Goal: Complete application form: Complete application form

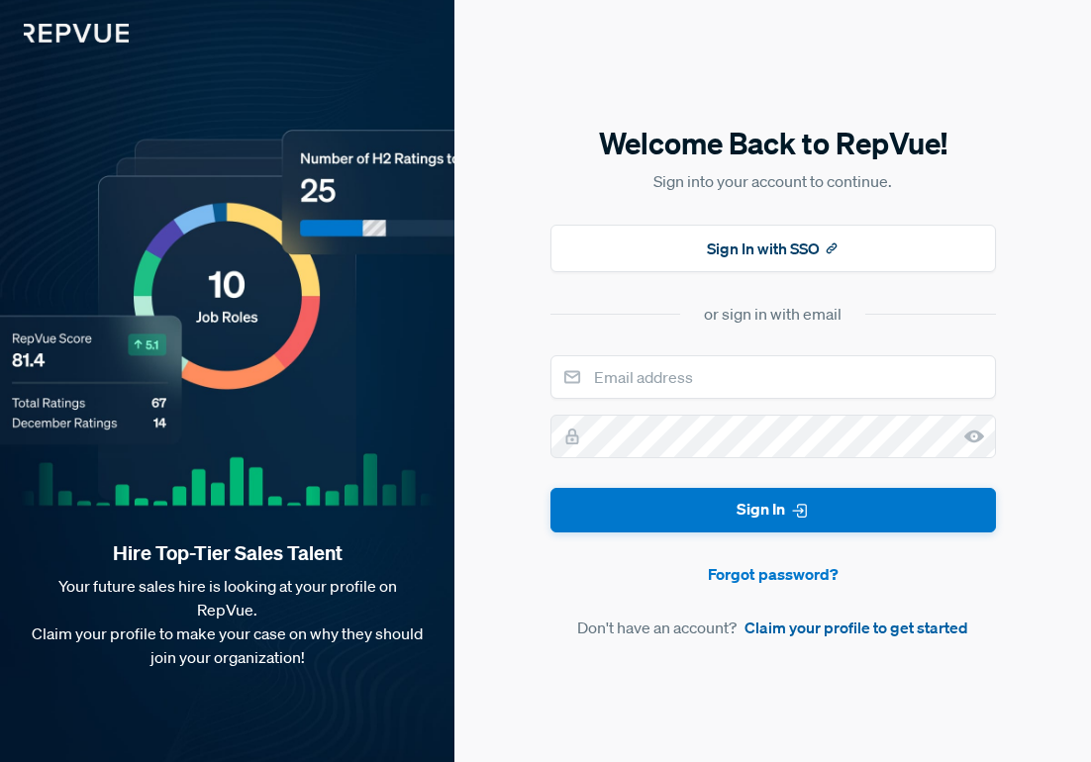
click at [901, 632] on link "Claim your profile to get started" at bounding box center [856, 628] width 224 height 24
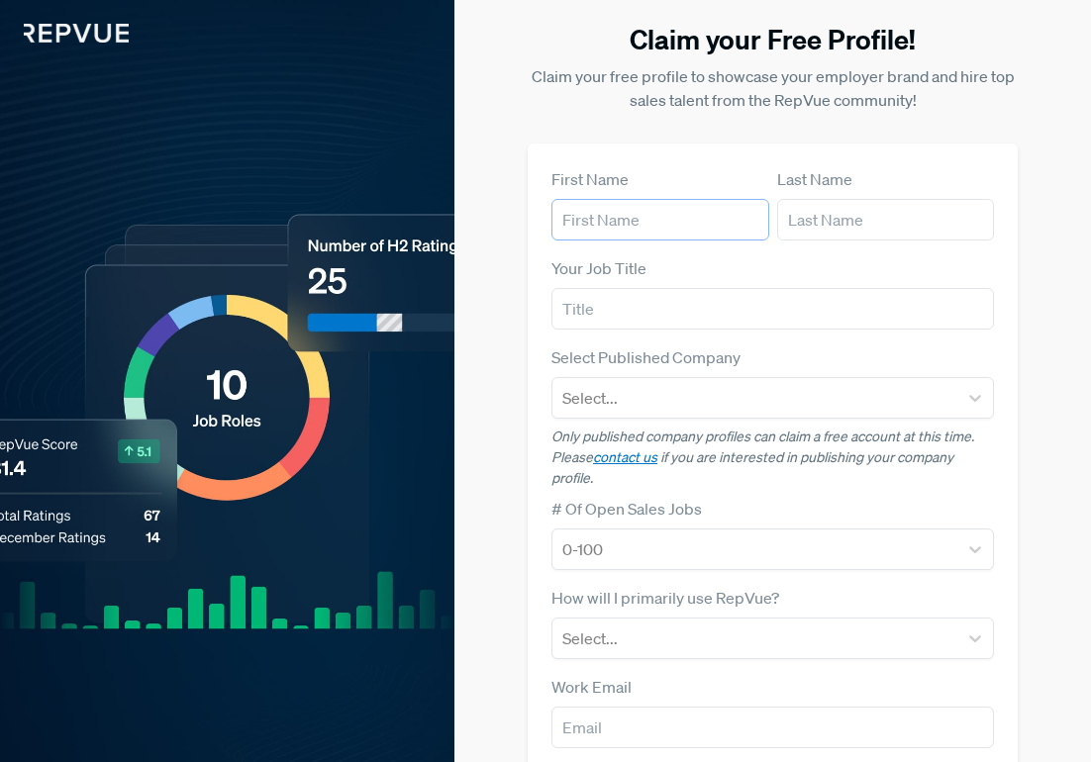
click at [640, 230] on input "text" at bounding box center [660, 220] width 218 height 42
click at [625, 208] on input "text" at bounding box center [660, 220] width 218 height 42
type input "[PERSON_NAME]"
type input "Shervill"
click at [656, 301] on input "text" at bounding box center [772, 309] width 442 height 42
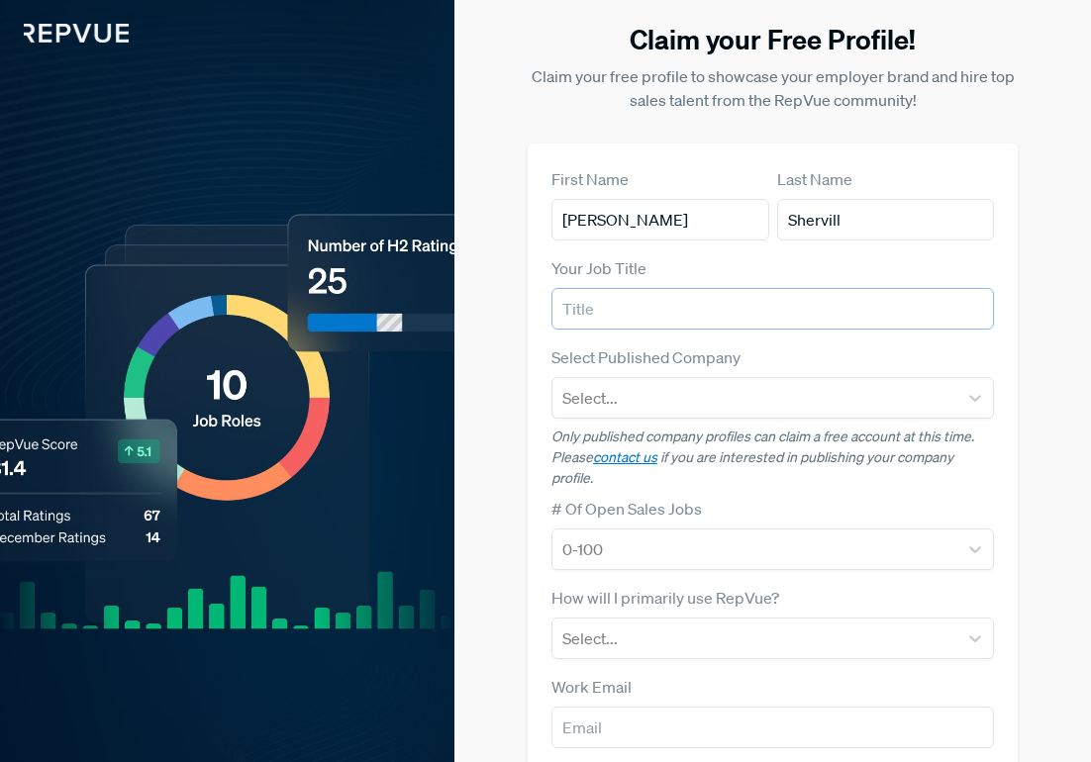
scroll to position [16, 0]
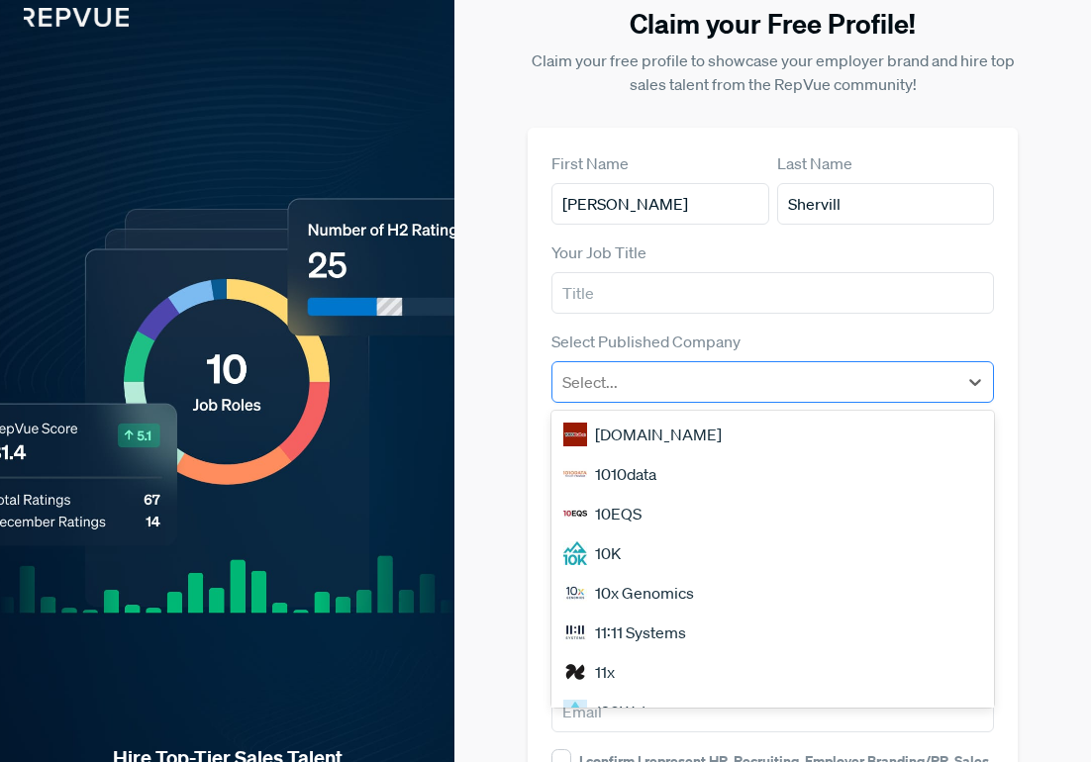
click at [656, 384] on div at bounding box center [754, 382] width 385 height 28
click at [649, 341] on label "Select Published Company" at bounding box center [645, 342] width 189 height 24
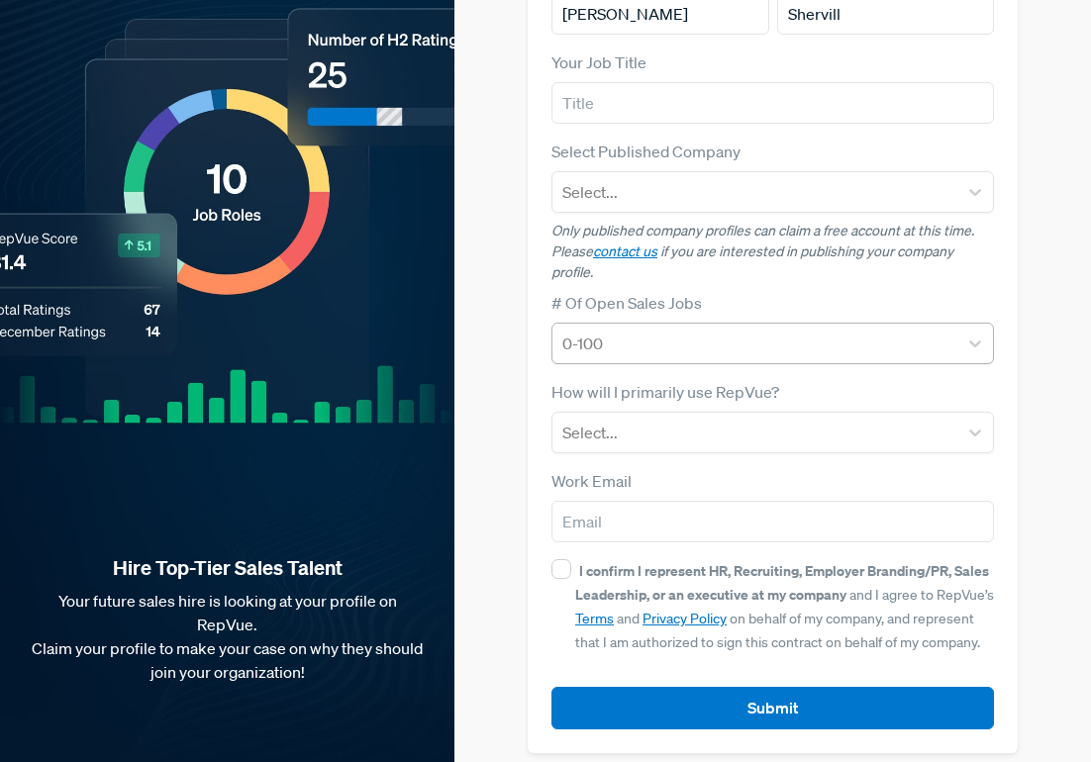
scroll to position [208, 0]
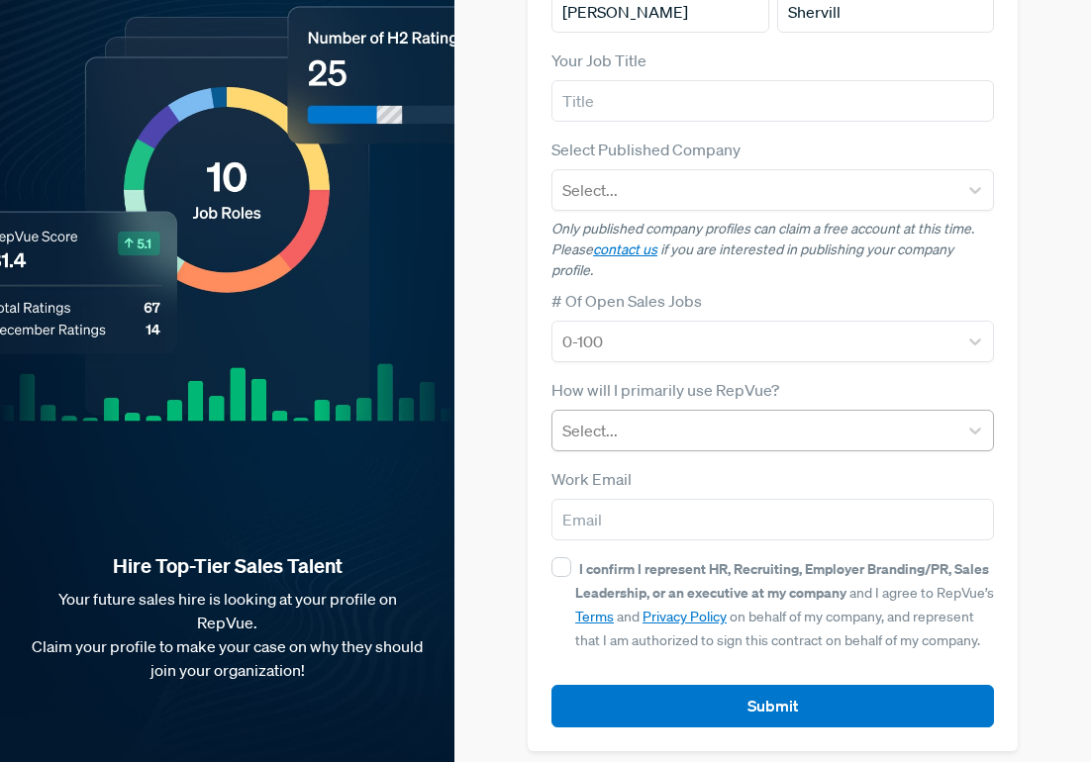
click at [638, 433] on div at bounding box center [754, 431] width 385 height 28
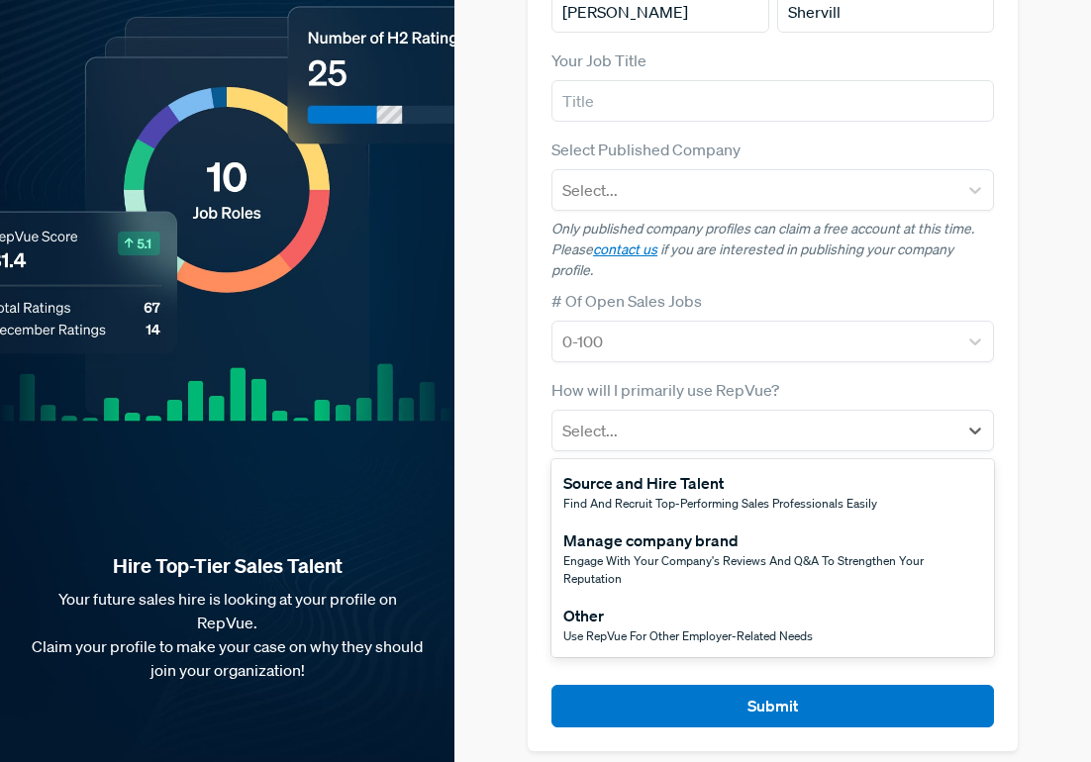
click at [651, 608] on div "Other" at bounding box center [687, 616] width 249 height 24
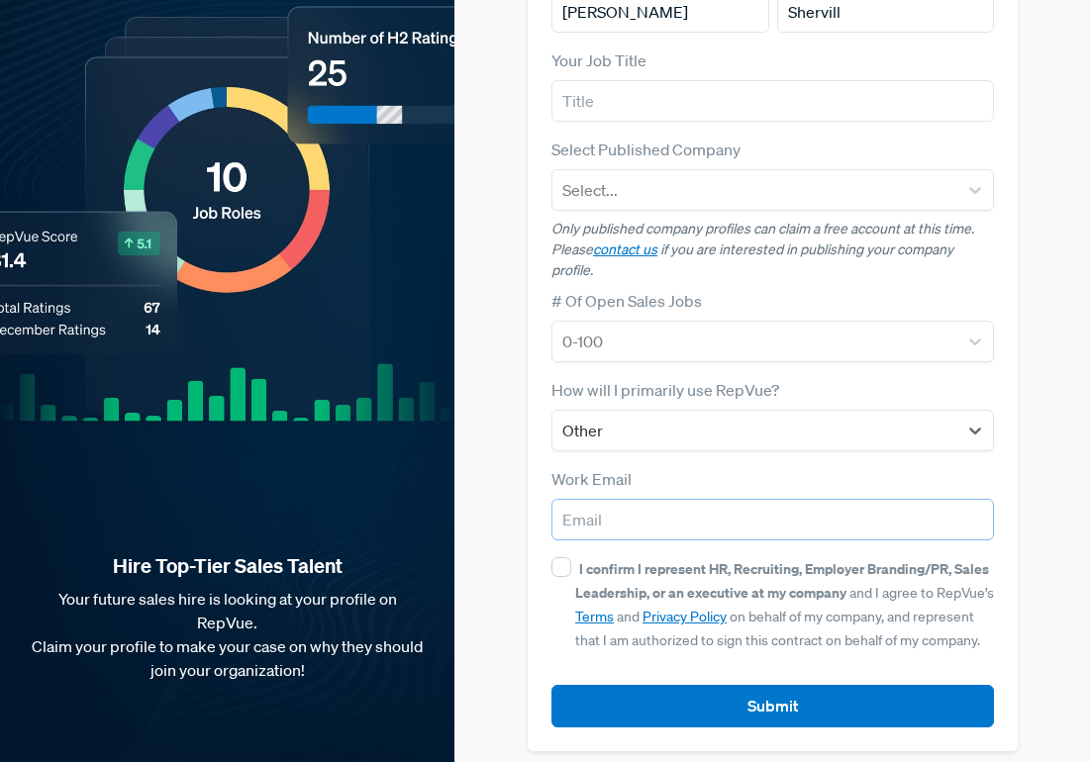
click at [621, 519] on input "email" at bounding box center [772, 520] width 442 height 42
type input "[EMAIL_ADDRESS][DOMAIN_NAME]"
click at [560, 571] on input "I confirm I represent HR, Recruiting, Employer Branding/PR, Sales Leadership, o…" at bounding box center [561, 567] width 20 height 20
checkbox input "true"
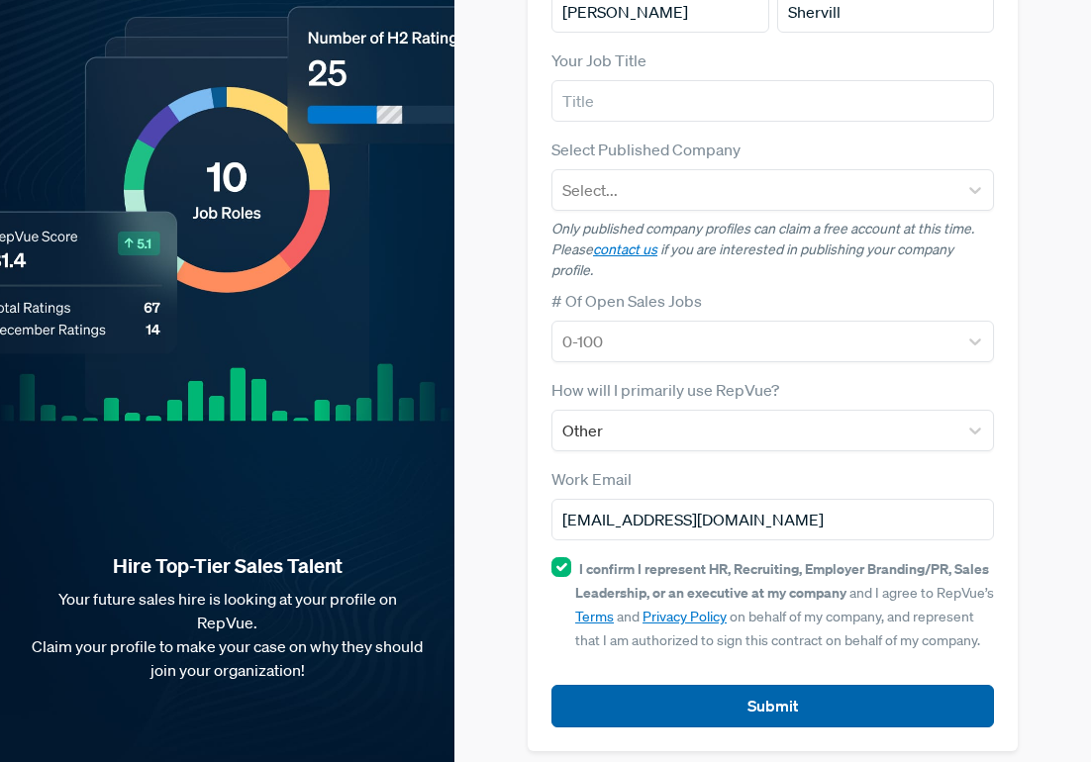
click at [651, 688] on button "Submit" at bounding box center [772, 706] width 442 height 43
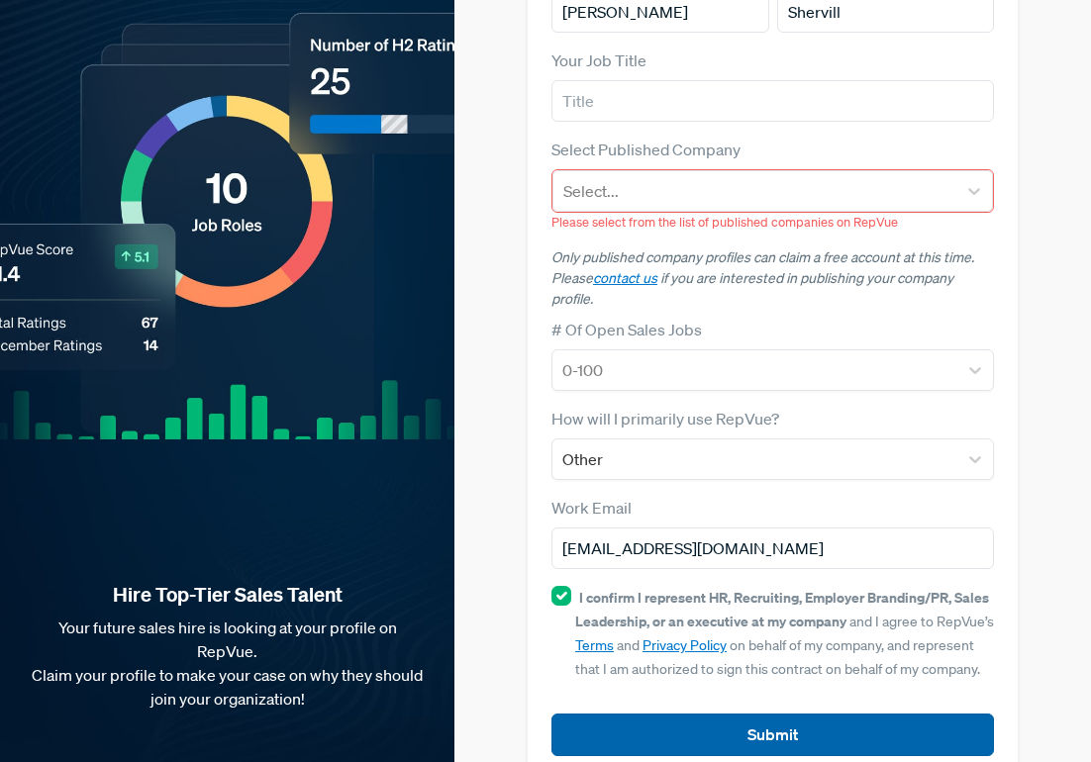
scroll to position [237, 0]
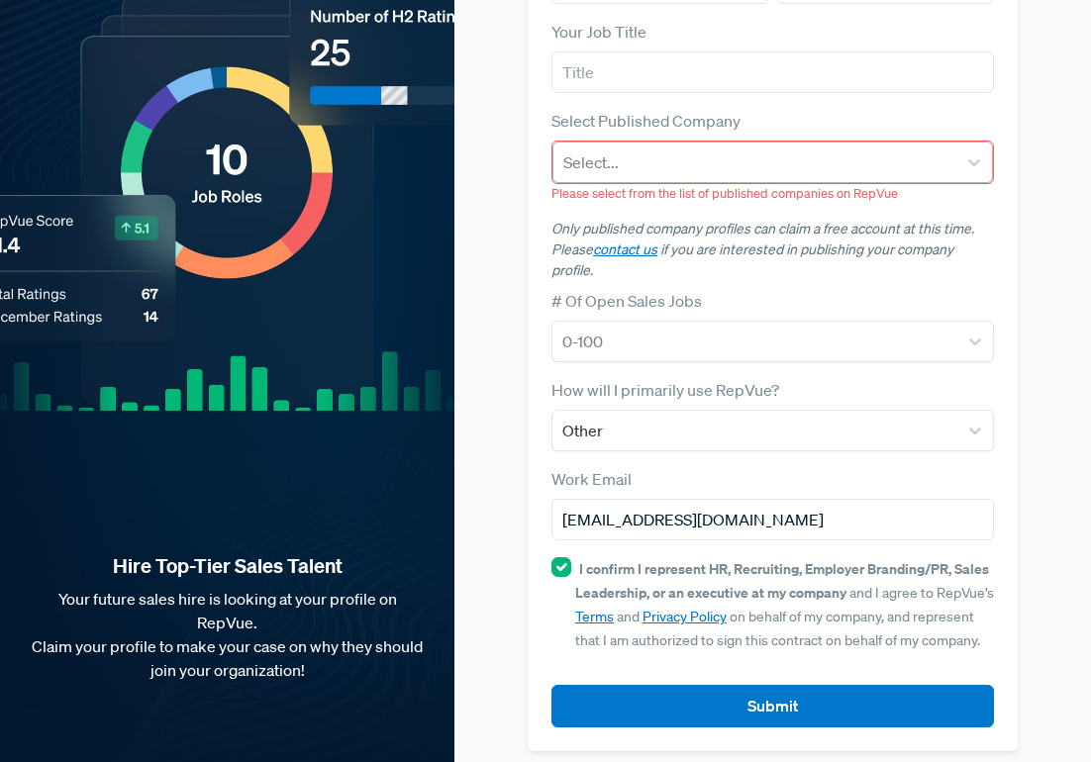
click at [685, 168] on div at bounding box center [754, 162] width 383 height 28
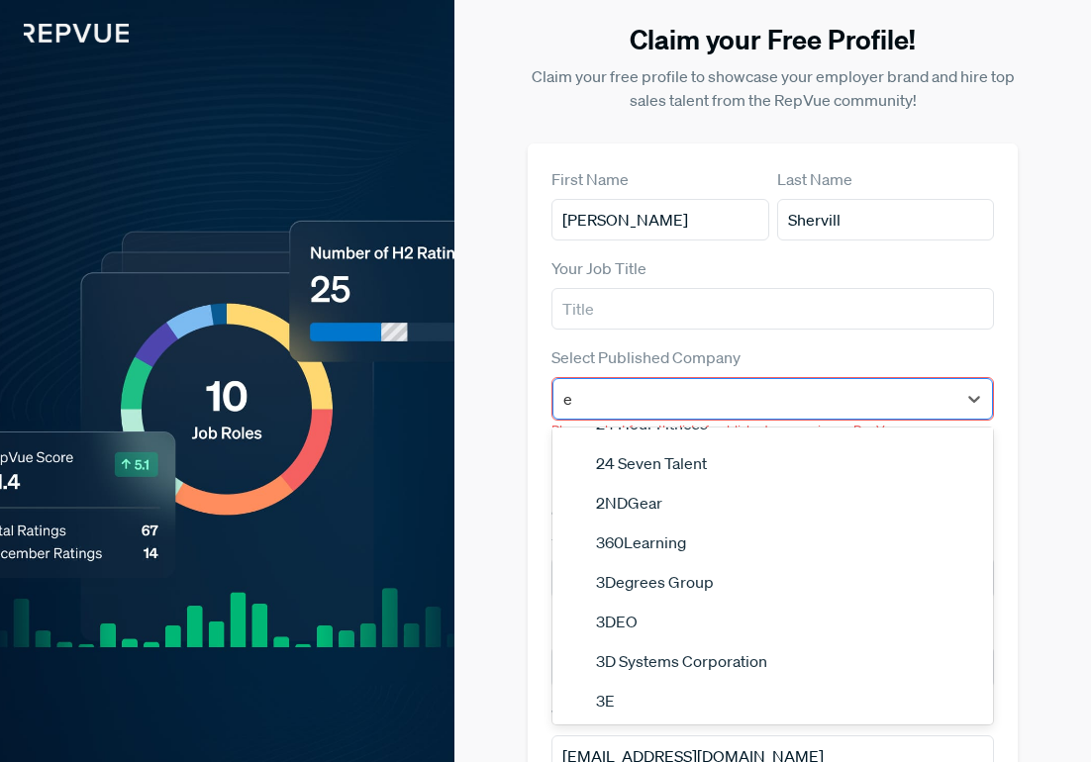
scroll to position [0, 0]
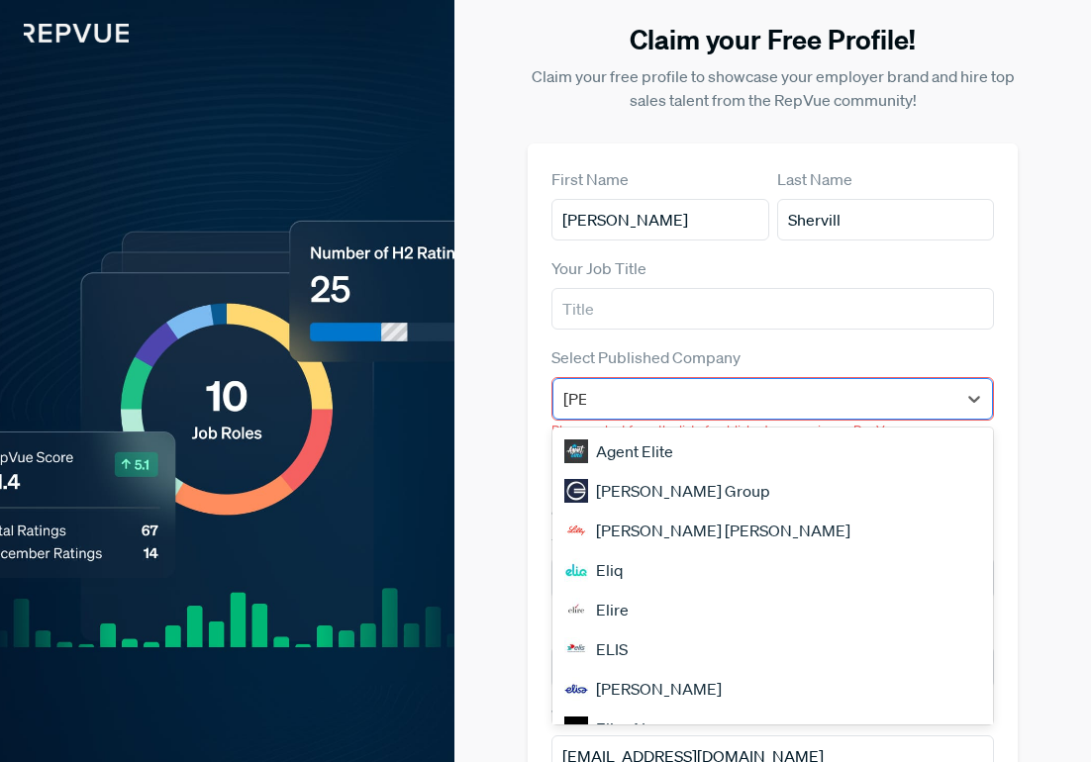
type input "[PERSON_NAME]"
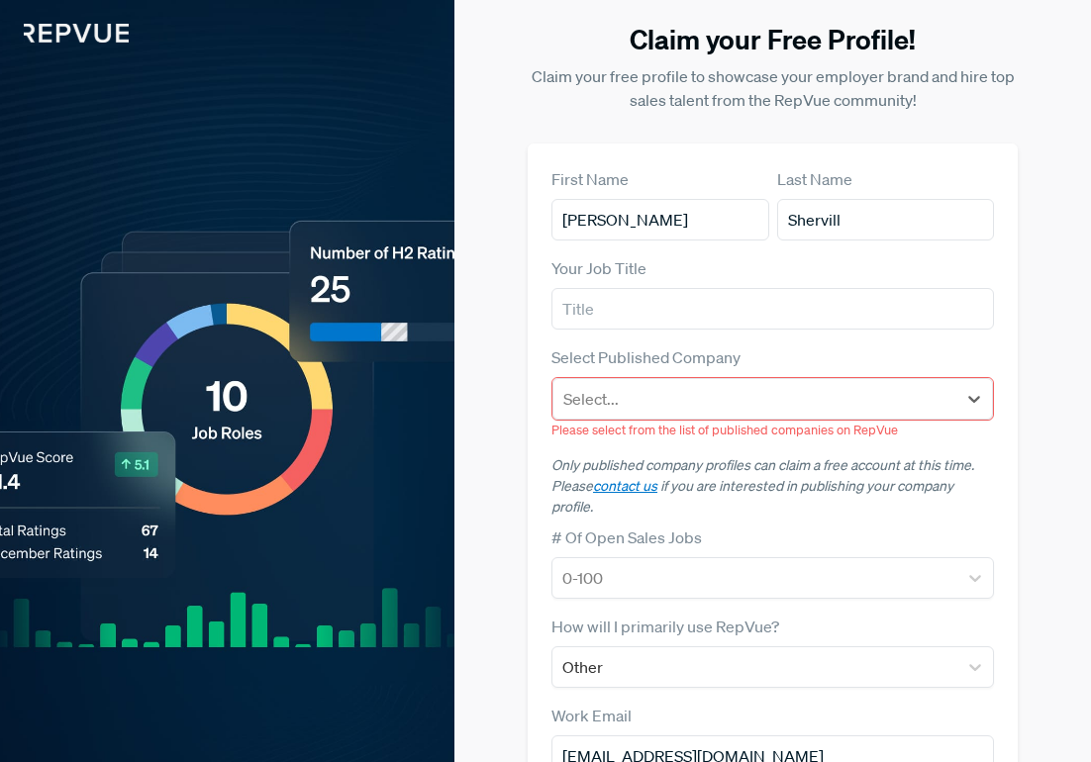
drag, startPoint x: 604, startPoint y: 404, endPoint x: 529, endPoint y: 394, distance: 74.9
click at [529, 394] on div "First Name [PERSON_NAME] Last Name [PERSON_NAME] Your Job Title Select Publishe…" at bounding box center [772, 565] width 490 height 844
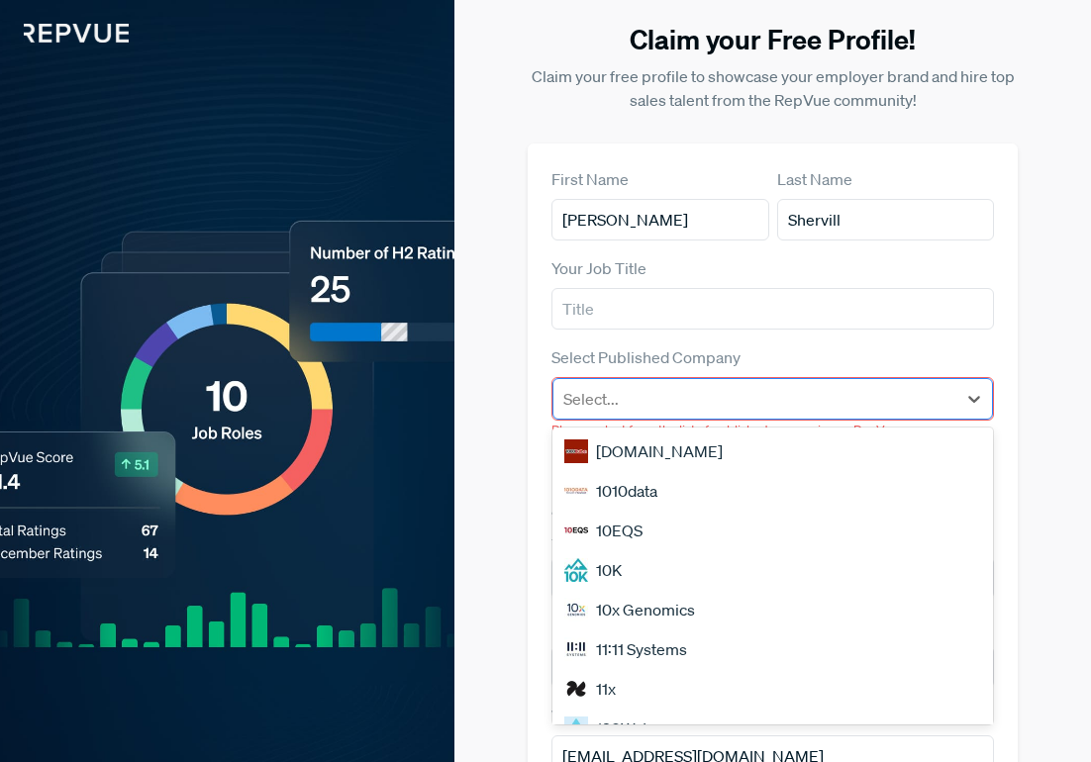
click at [587, 396] on div at bounding box center [754, 399] width 383 height 28
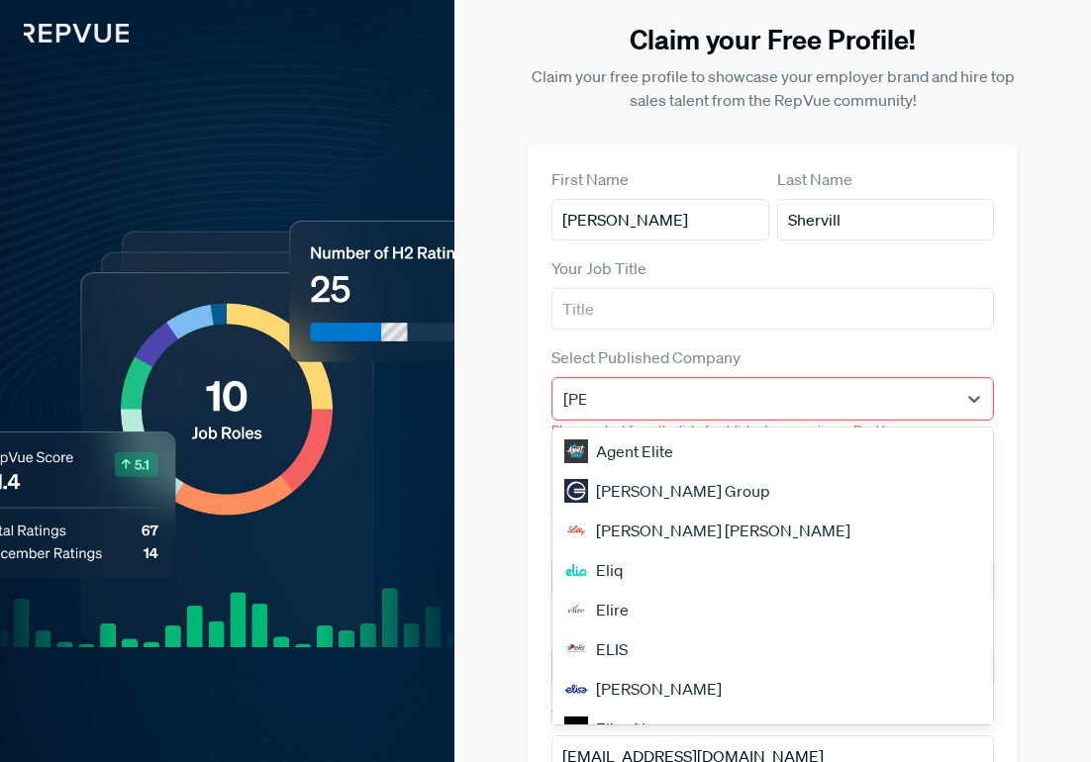
type input "[PERSON_NAME]"
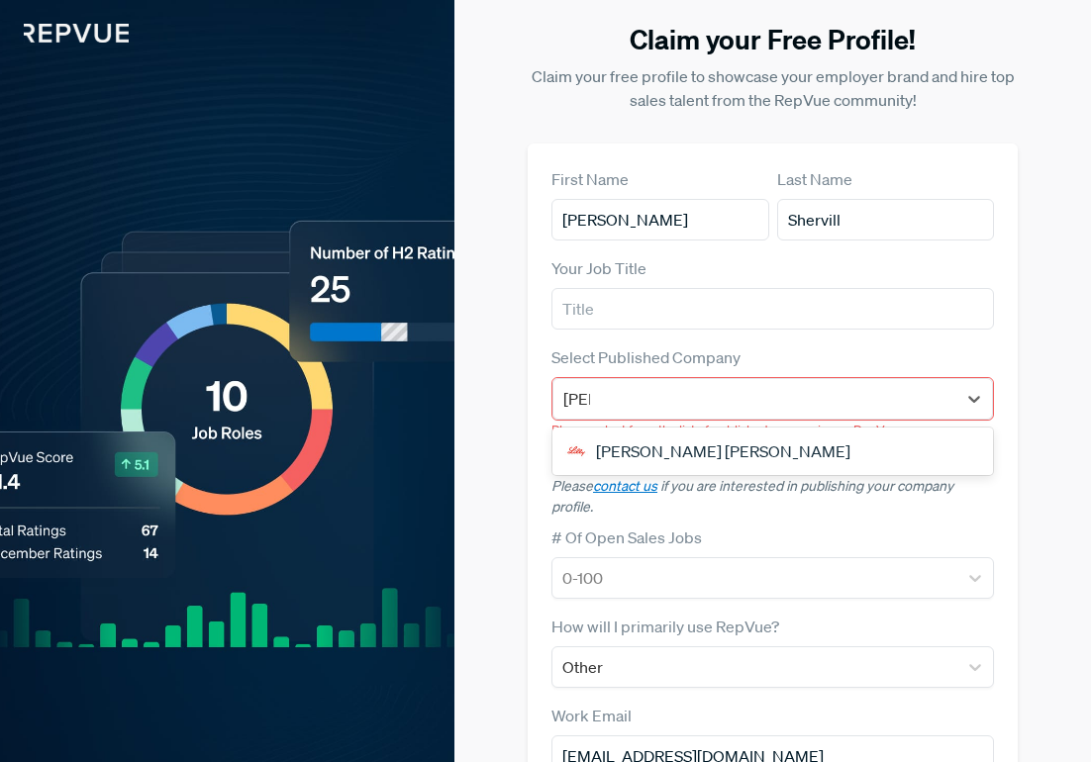
click at [626, 438] on div "[PERSON_NAME] [PERSON_NAME]" at bounding box center [772, 451] width 440 height 40
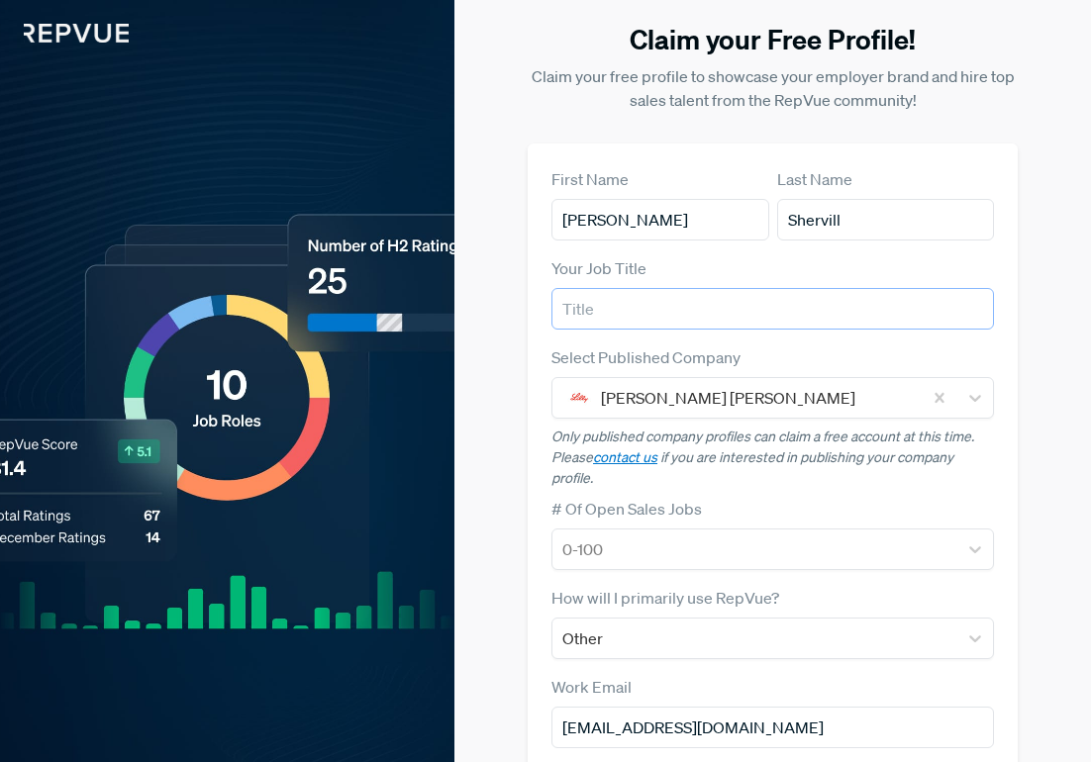
click at [626, 325] on input "text" at bounding box center [772, 309] width 442 height 42
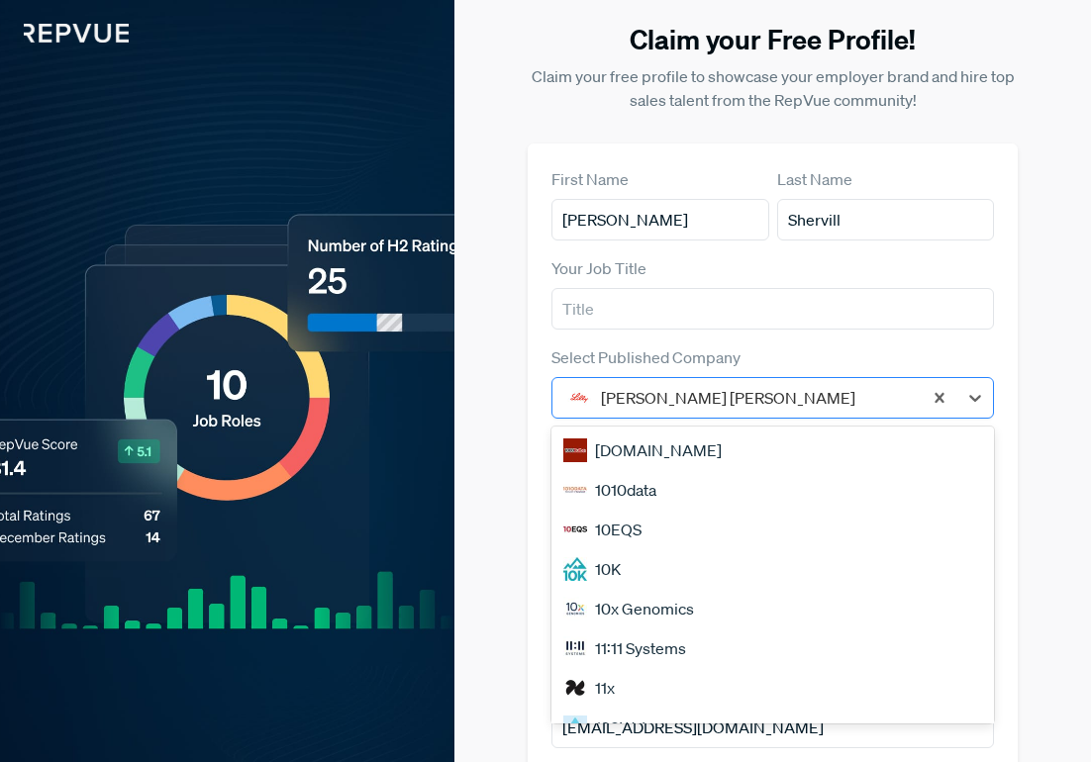
click at [679, 397] on div at bounding box center [756, 398] width 311 height 28
click at [650, 313] on input "text" at bounding box center [772, 309] width 442 height 42
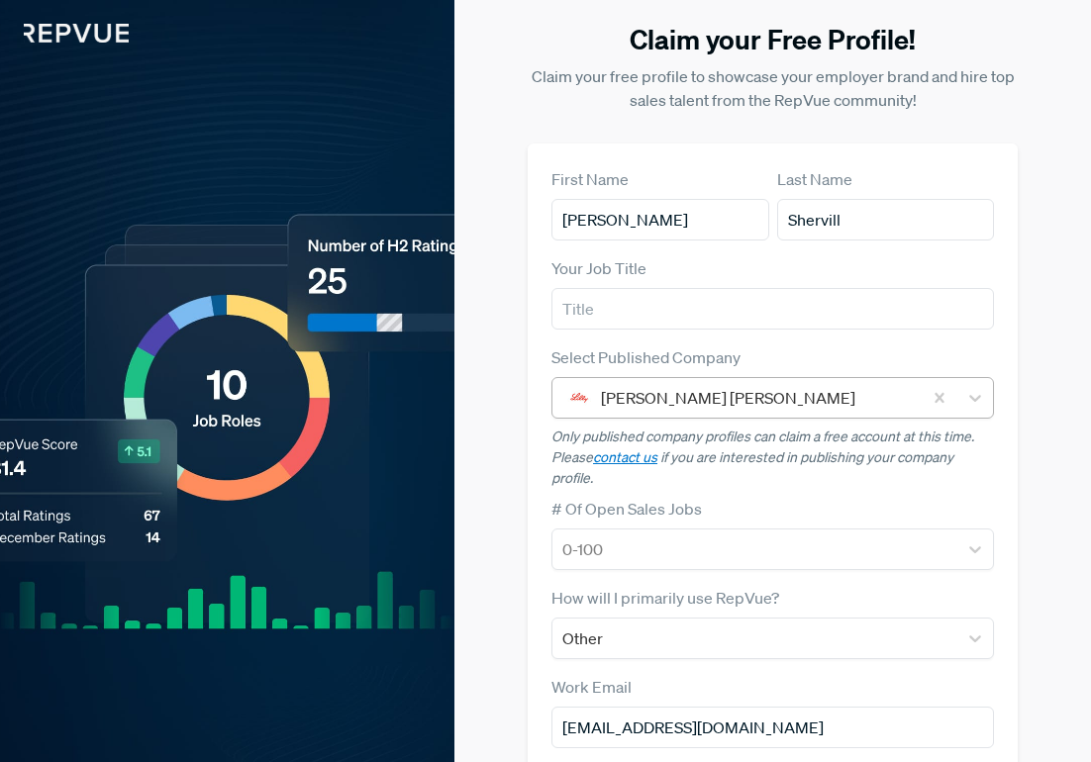
click at [664, 395] on div at bounding box center [756, 398] width 311 height 28
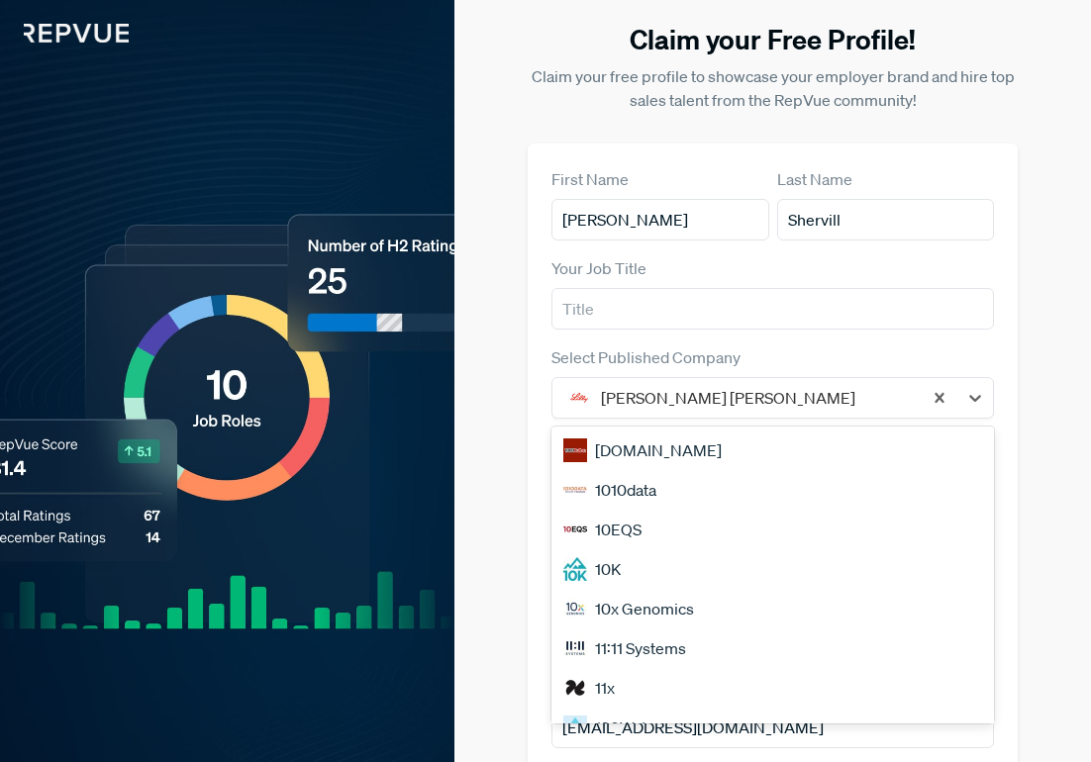
click at [666, 607] on div "10x Genomics" at bounding box center [772, 609] width 442 height 40
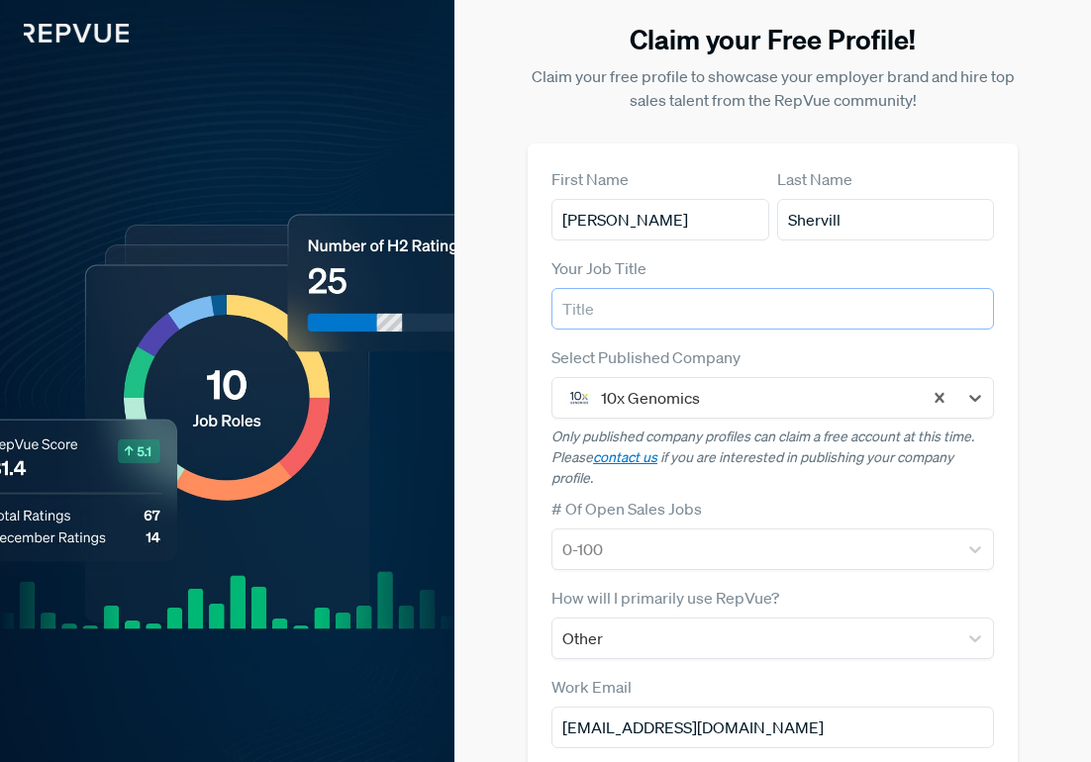
click at [673, 323] on input "text" at bounding box center [772, 309] width 442 height 42
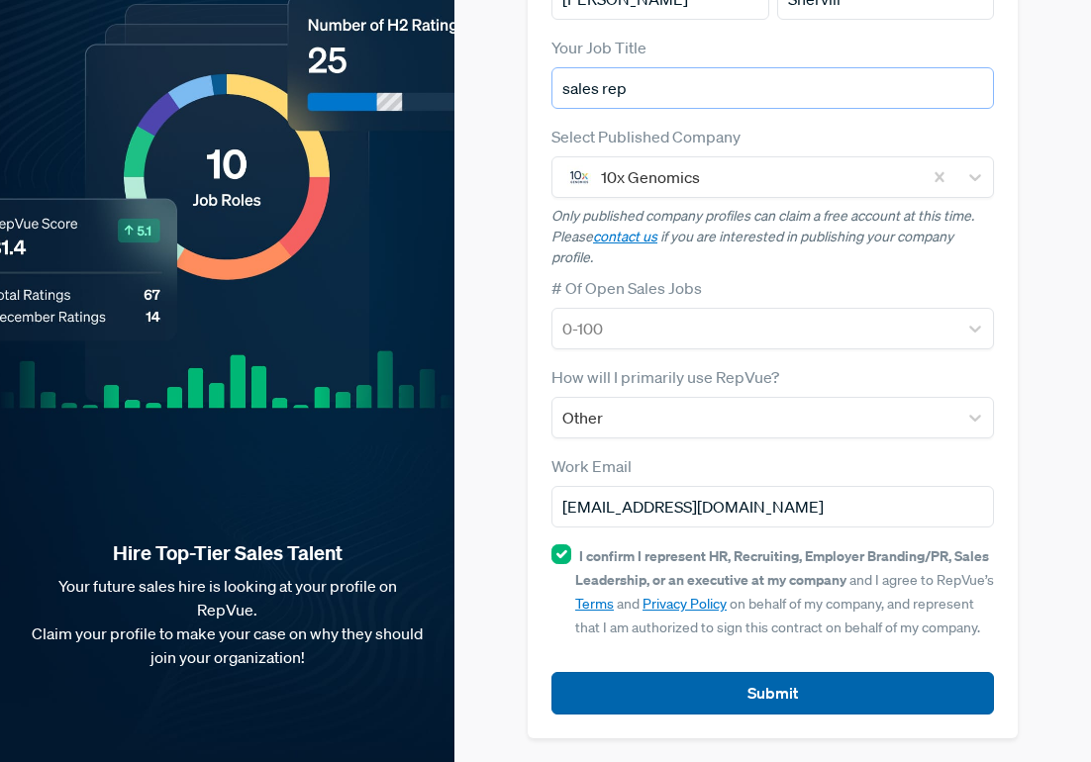
type input "sales rep"
click at [724, 702] on button "Submit" at bounding box center [772, 693] width 442 height 43
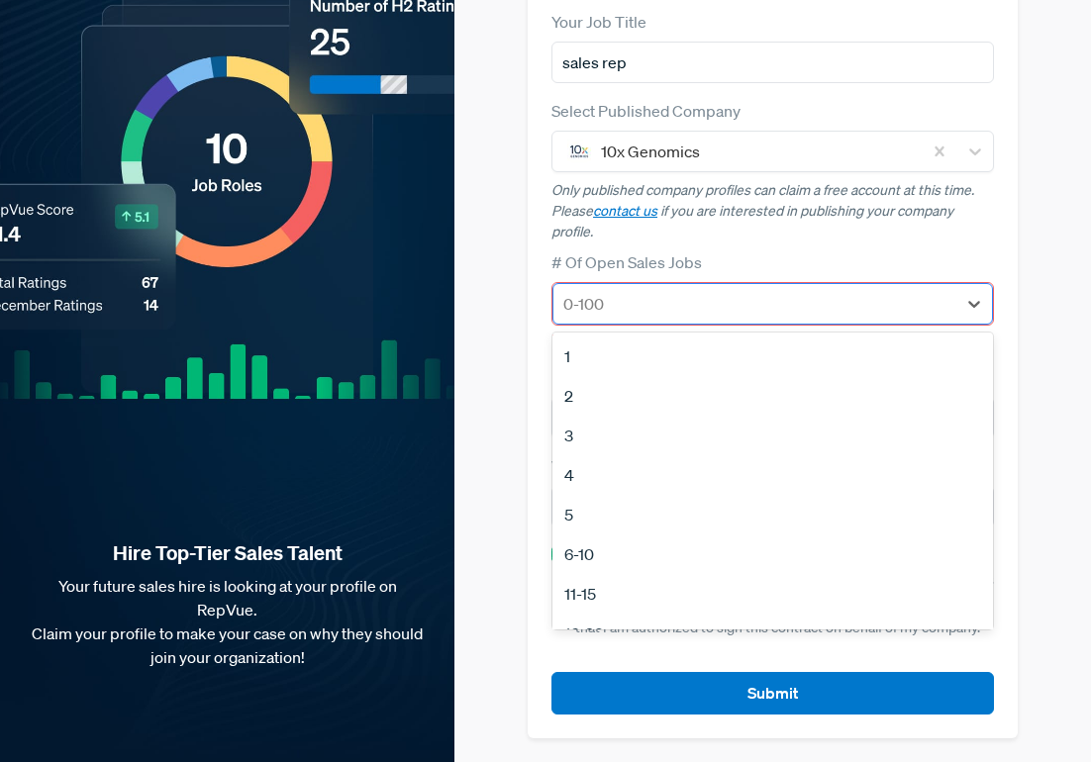
click at [685, 310] on div at bounding box center [754, 304] width 383 height 28
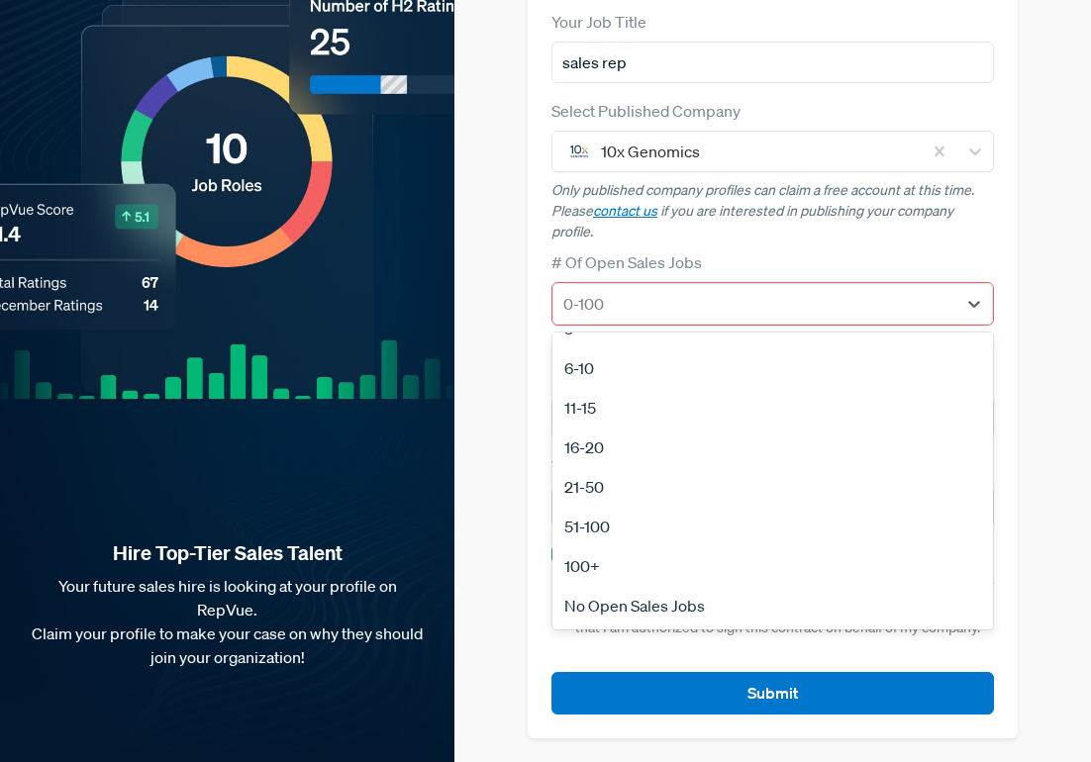
scroll to position [0, 0]
click at [588, 357] on div "1" at bounding box center [772, 356] width 440 height 40
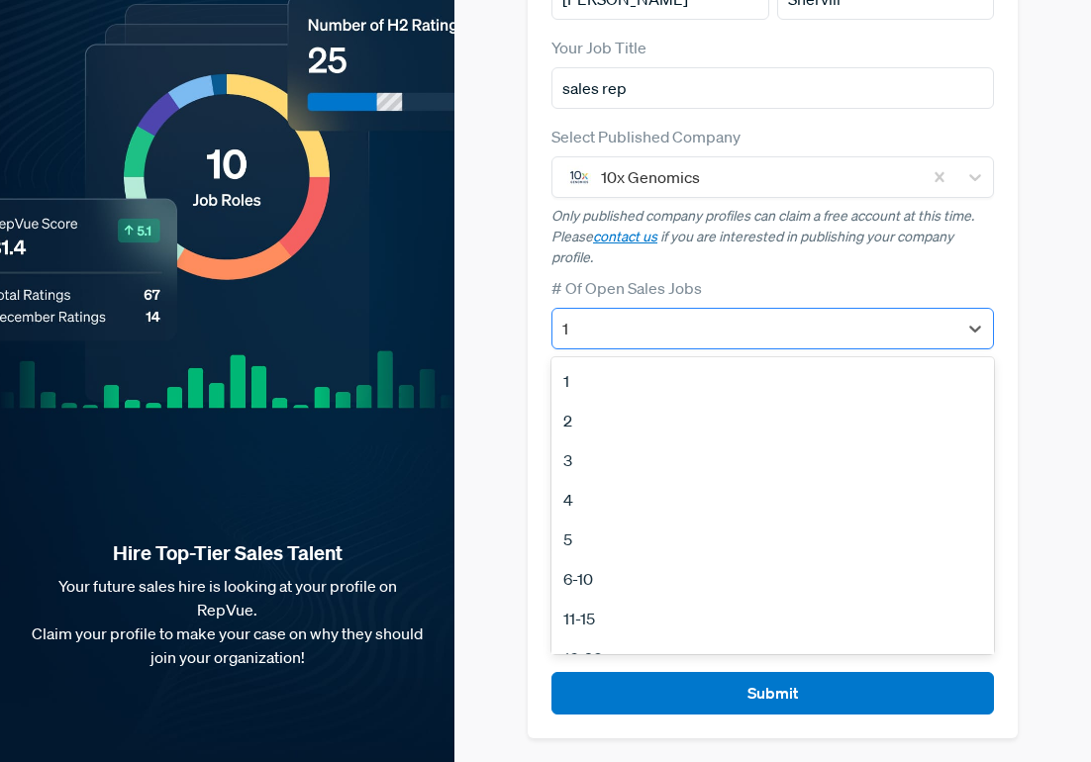
click at [626, 318] on div at bounding box center [754, 329] width 385 height 28
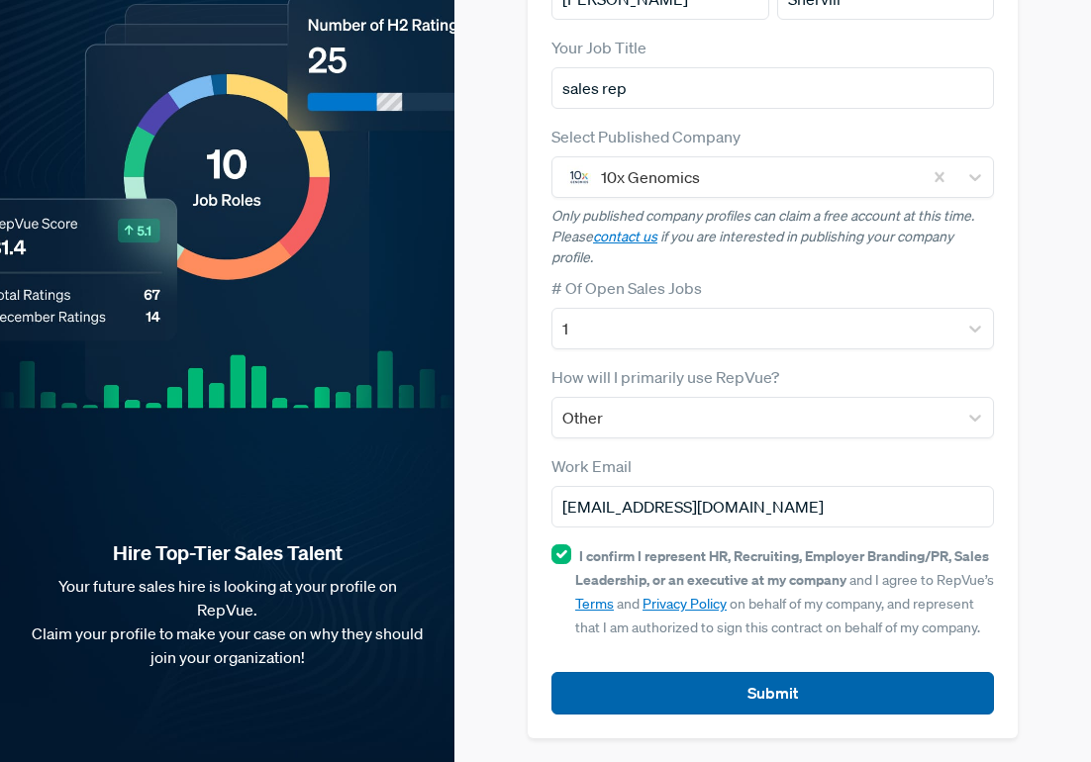
click at [626, 696] on button "Submit" at bounding box center [772, 693] width 442 height 43
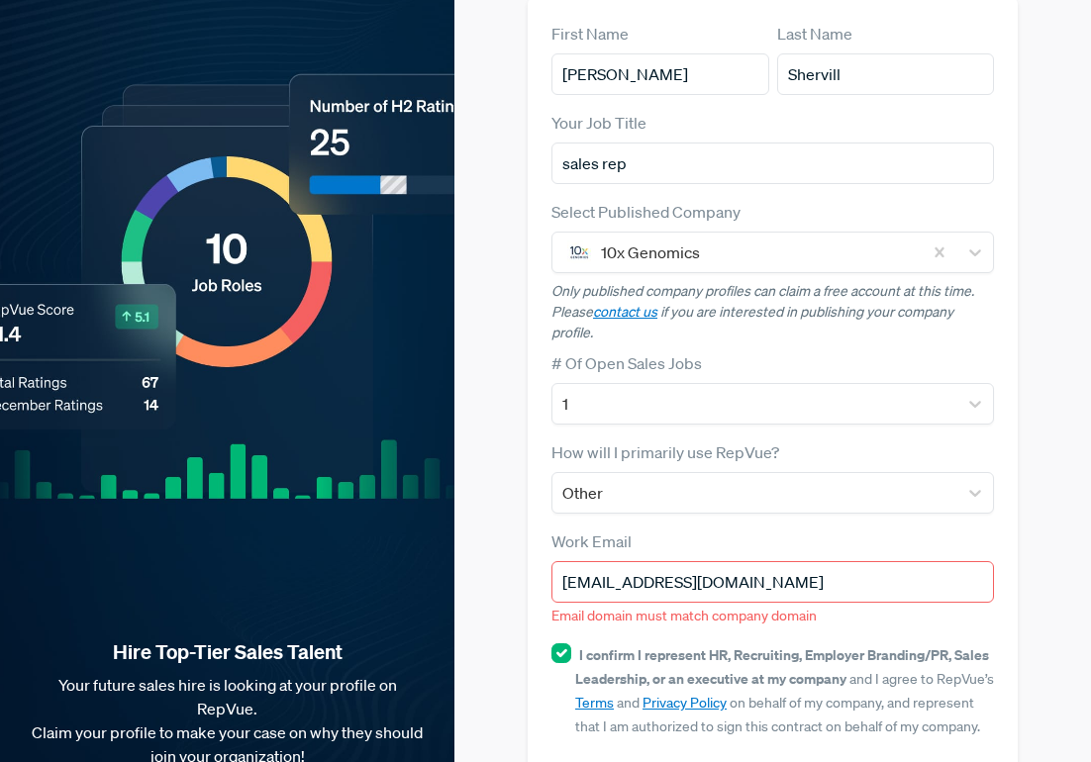
scroll to position [0, 0]
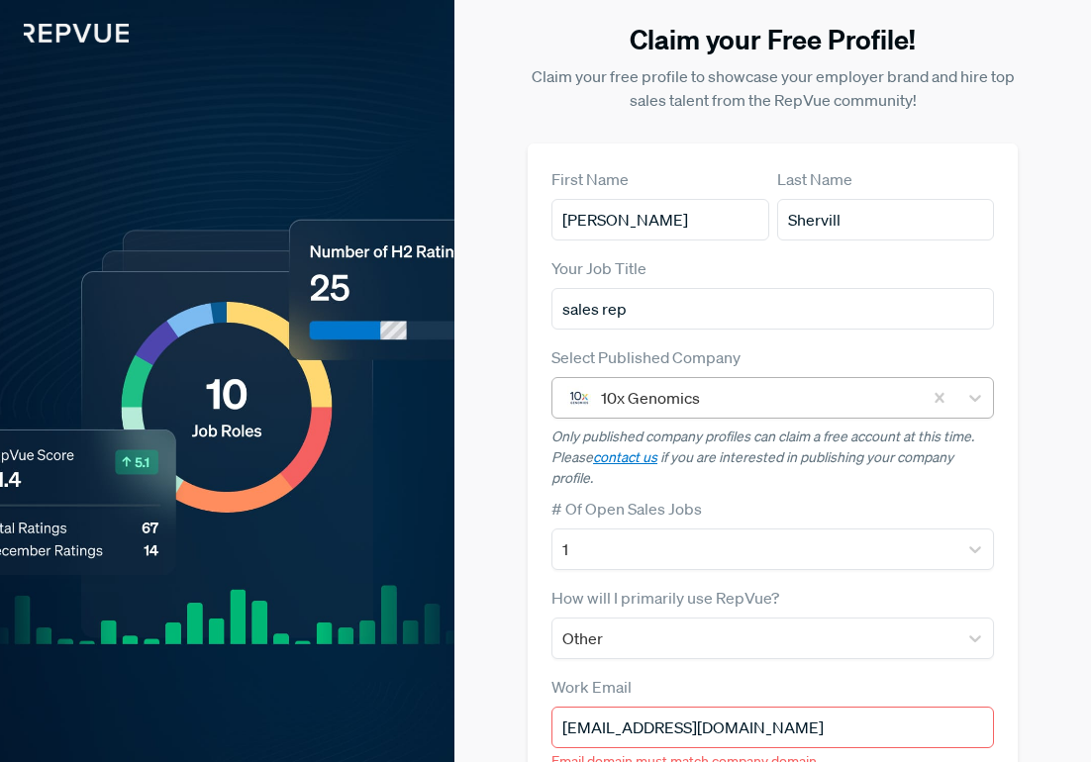
click at [721, 408] on div at bounding box center [756, 398] width 311 height 28
